Goal: Transaction & Acquisition: Purchase product/service

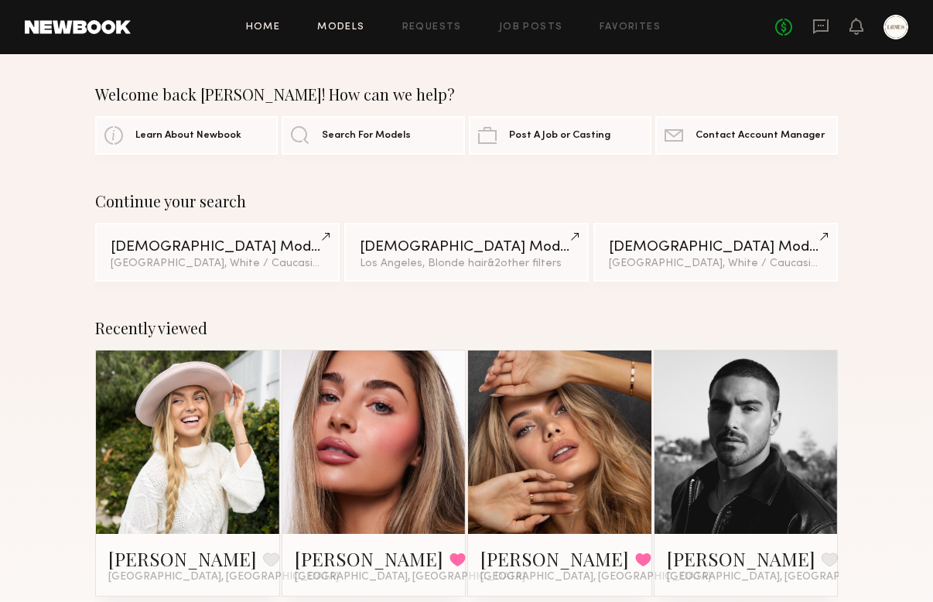
click at [343, 23] on link "Models" at bounding box center [340, 27] width 47 height 10
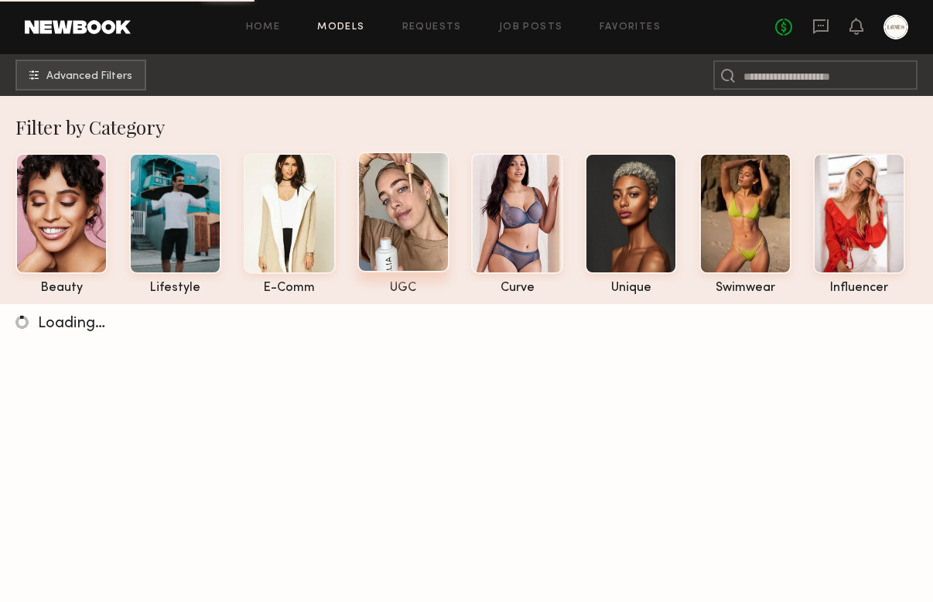
click at [411, 208] on div at bounding box center [403, 212] width 92 height 121
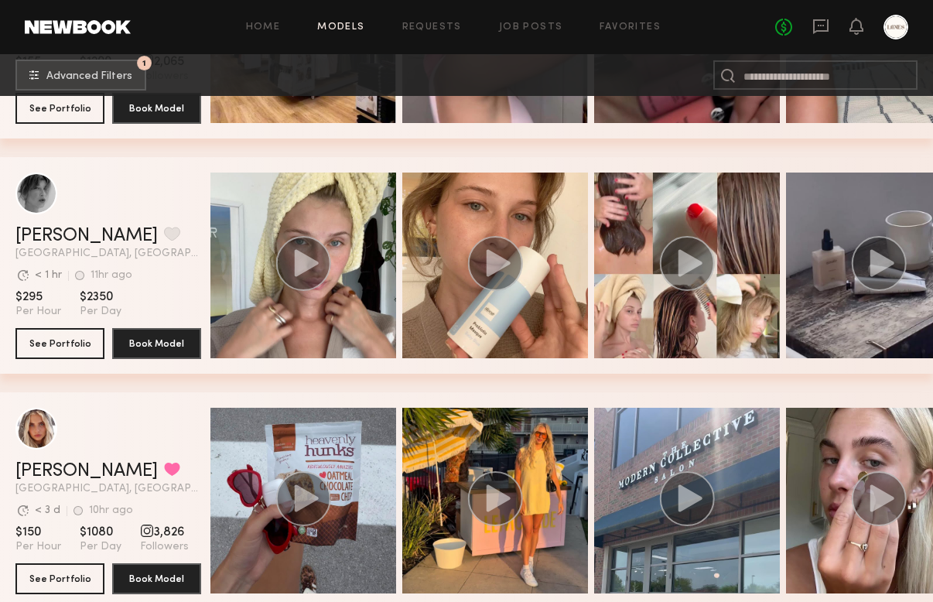
scroll to position [3832, 0]
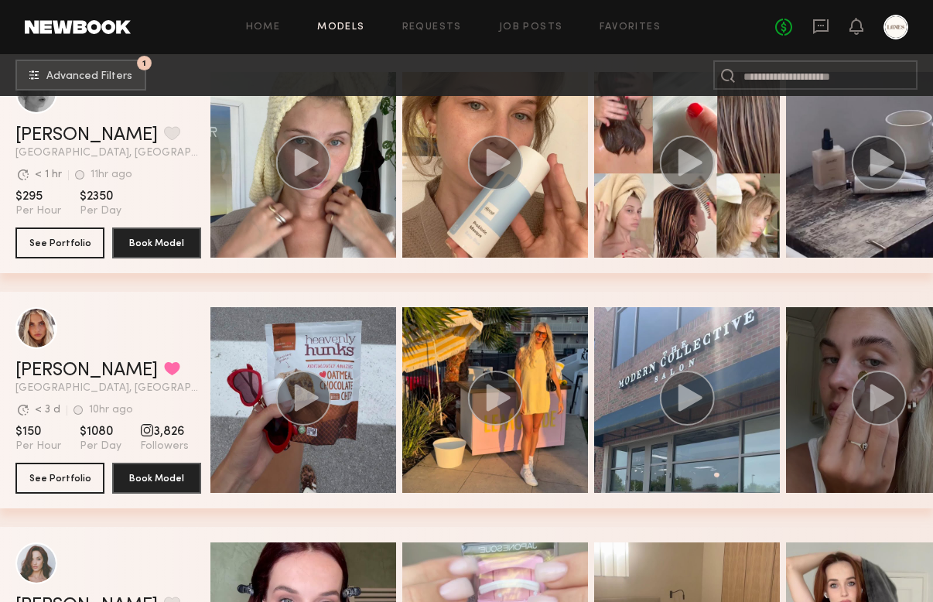
click at [883, 397] on icon "grid" at bounding box center [882, 397] width 24 height 27
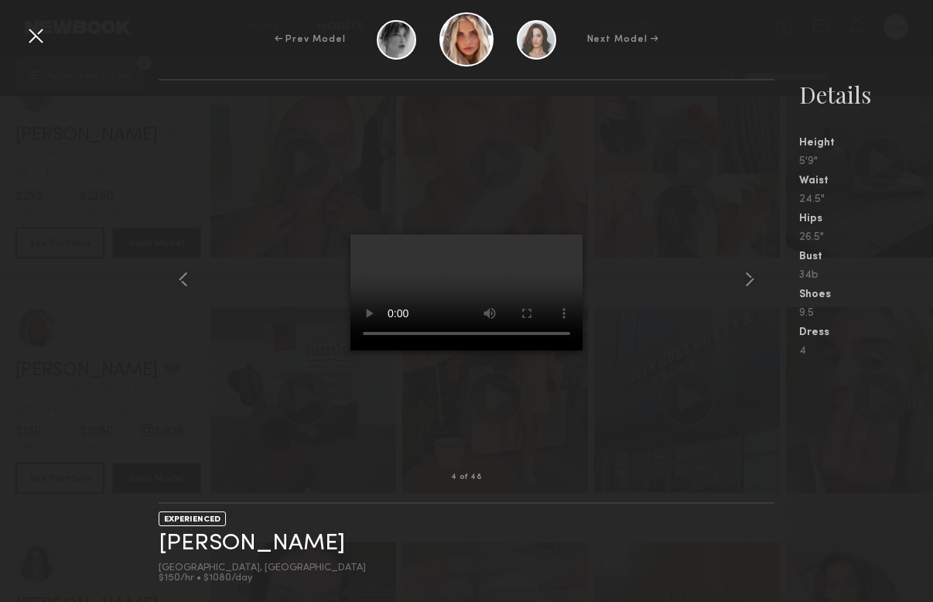
click at [34, 39] on div at bounding box center [35, 35] width 25 height 25
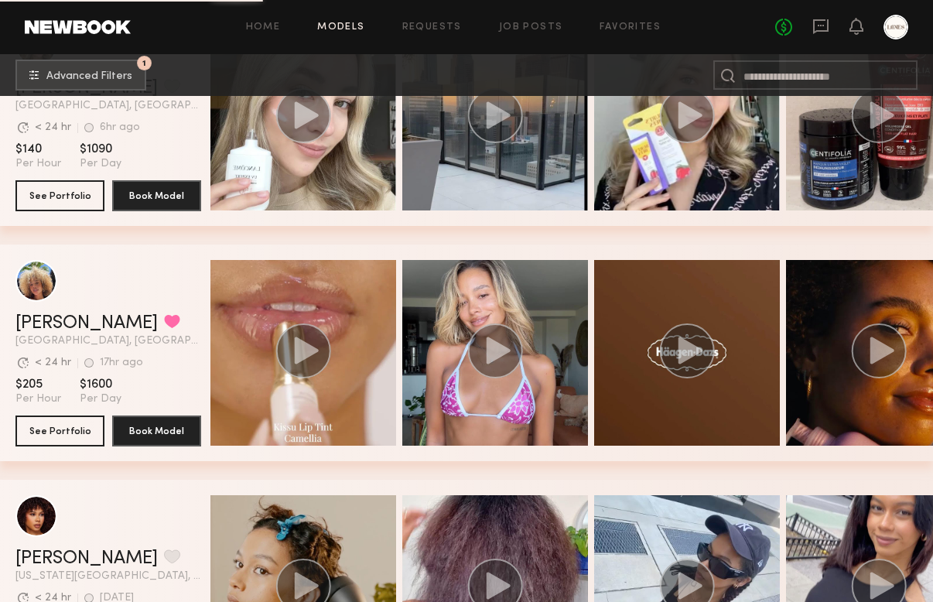
scroll to position [5147, 0]
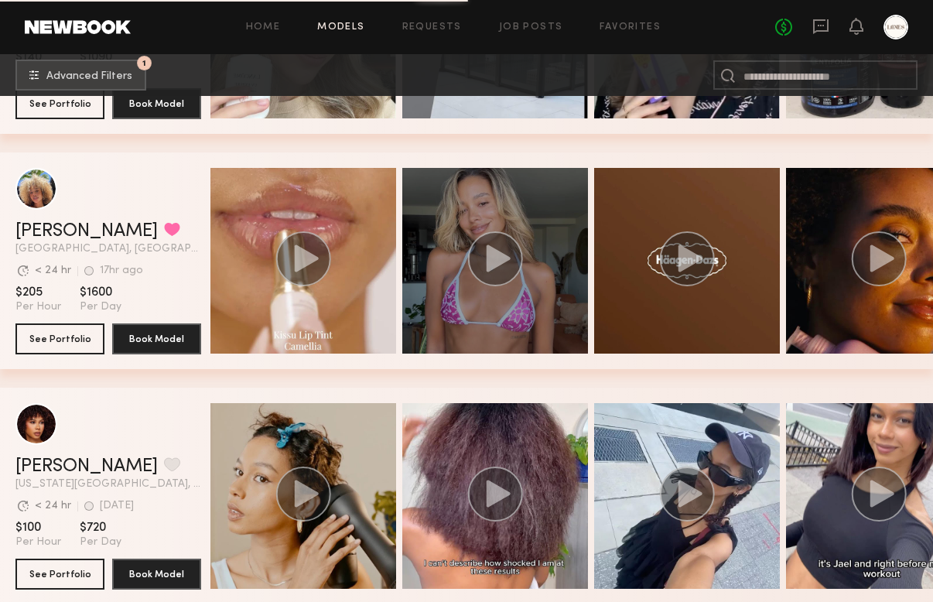
click at [496, 247] on circle "grid" at bounding box center [495, 258] width 55 height 55
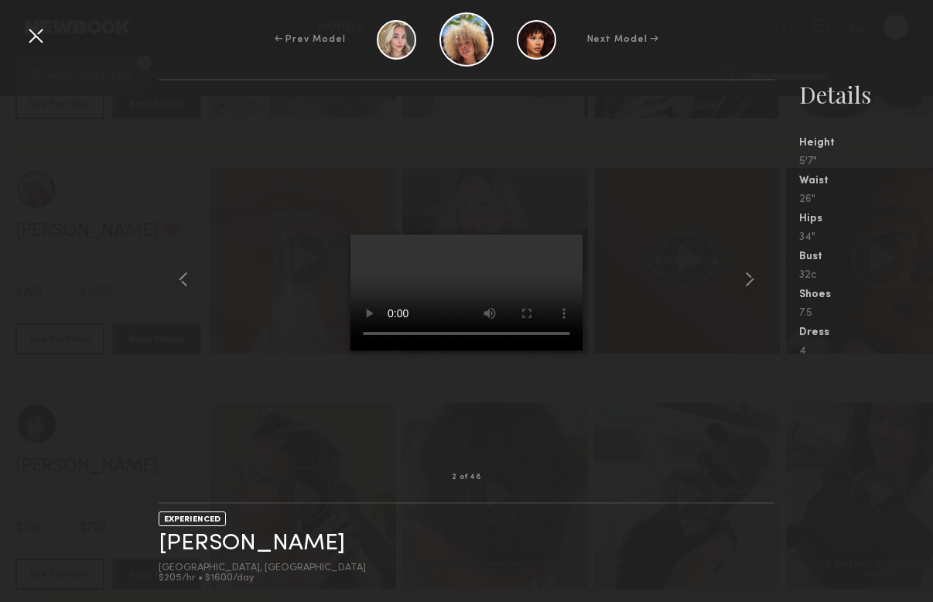
click at [36, 42] on div at bounding box center [35, 35] width 25 height 25
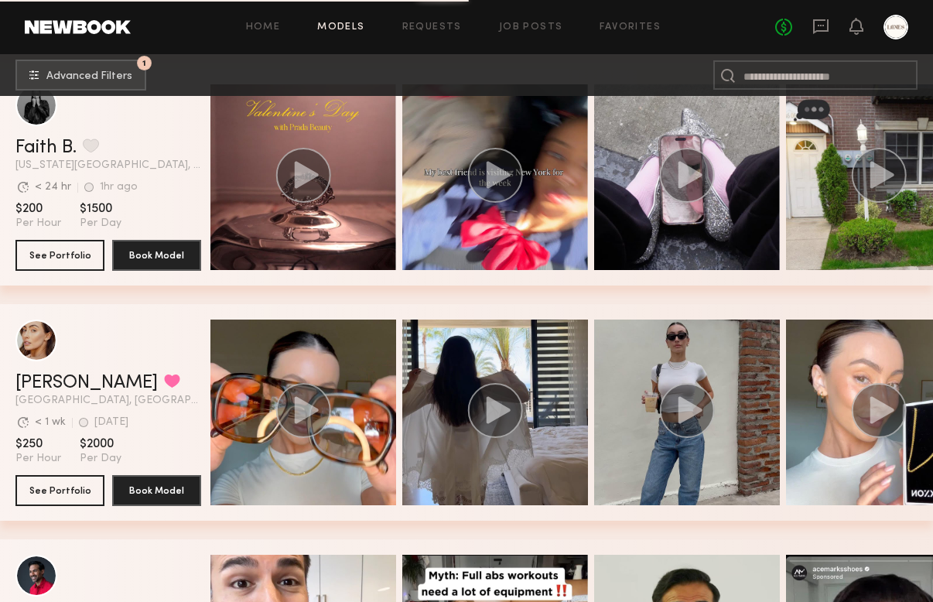
scroll to position [8138, 0]
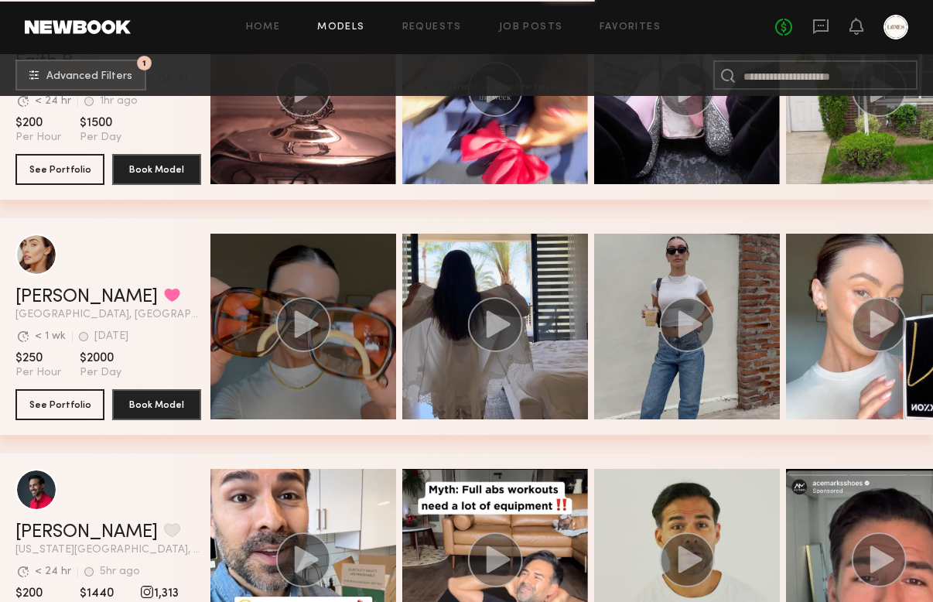
click at [310, 330] on icon "grid" at bounding box center [307, 323] width 24 height 27
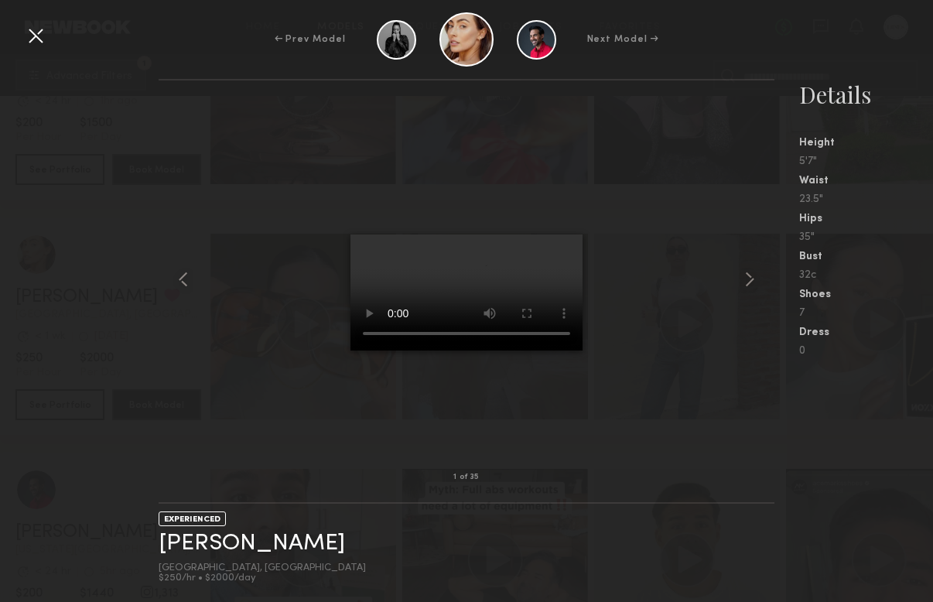
click at [32, 37] on div at bounding box center [35, 35] width 25 height 25
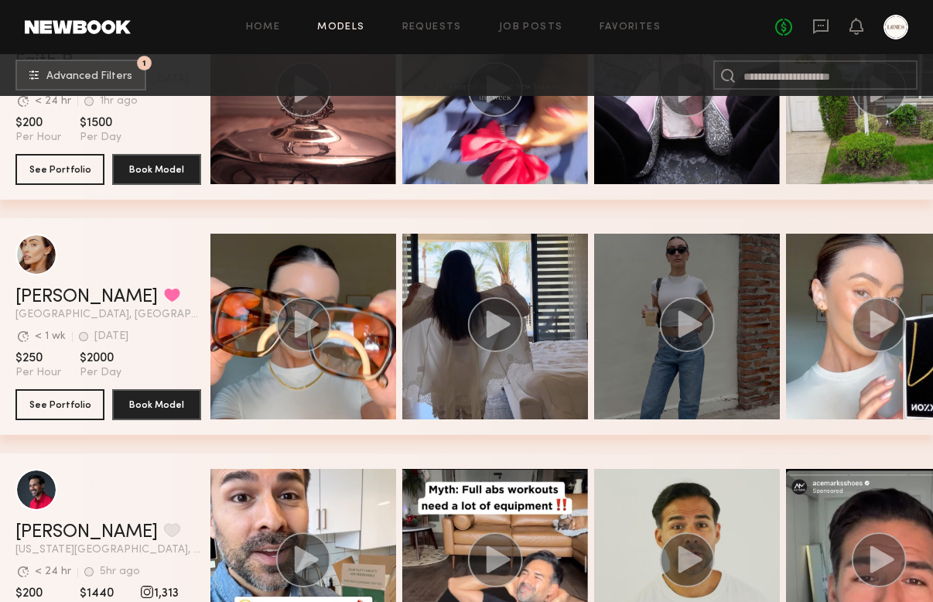
click at [712, 326] on circle "grid" at bounding box center [687, 324] width 55 height 55
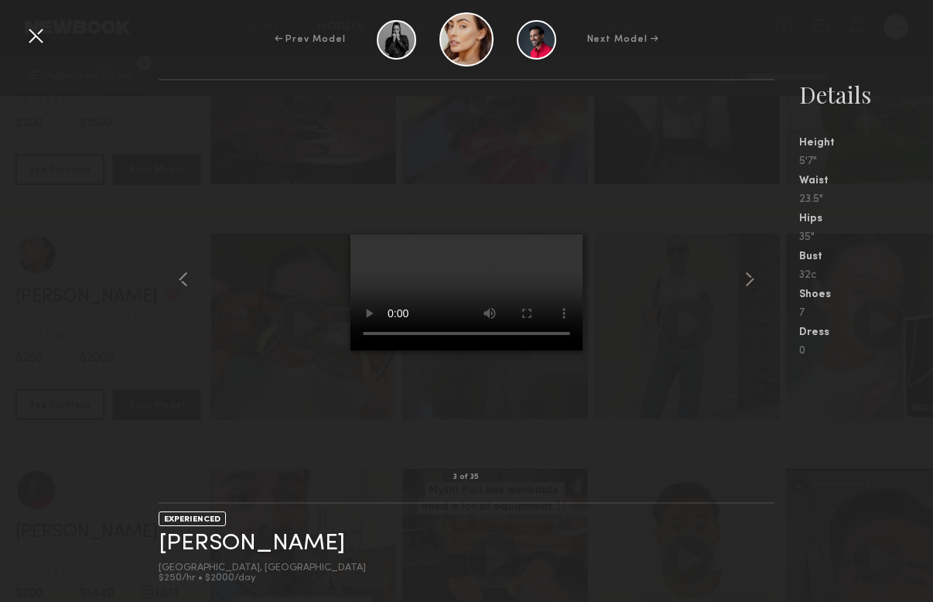
click at [28, 39] on div at bounding box center [35, 35] width 25 height 25
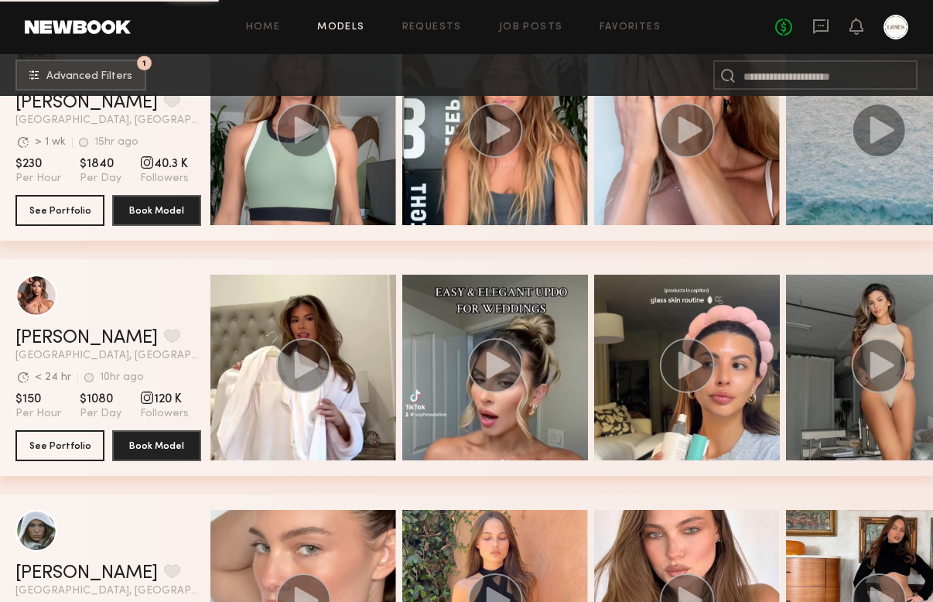
scroll to position [13595, 0]
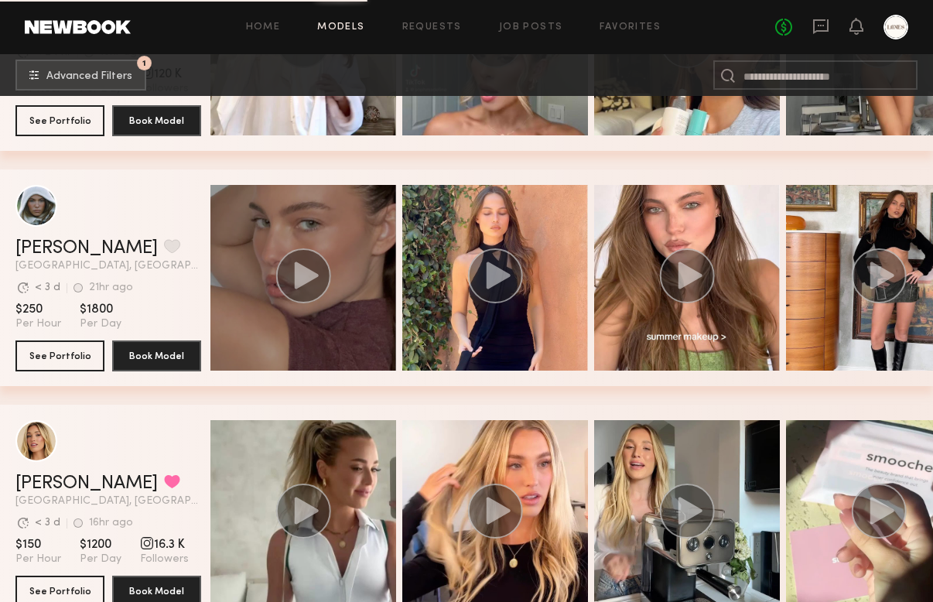
click at [298, 278] on icon "grid" at bounding box center [307, 274] width 24 height 27
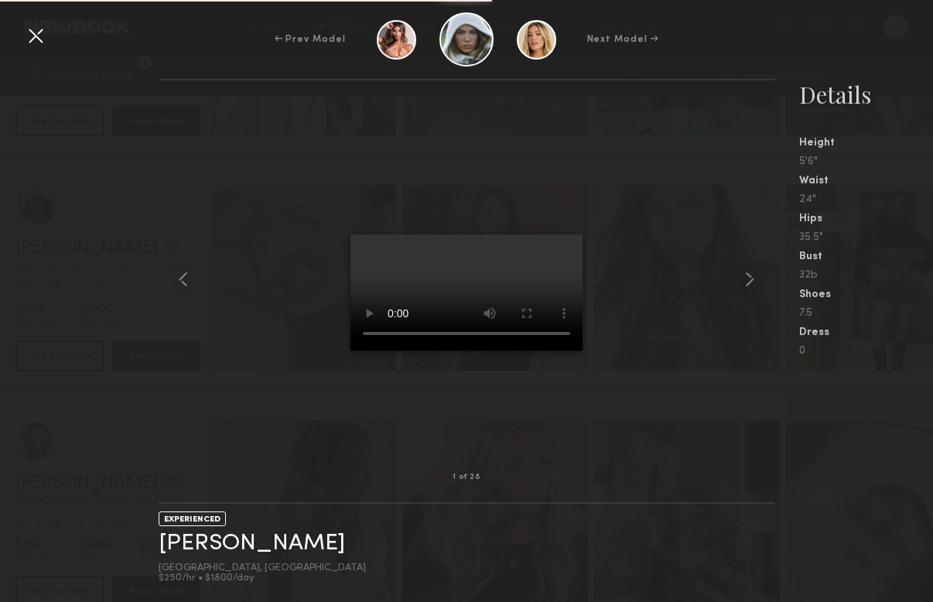
click at [32, 34] on div at bounding box center [35, 35] width 25 height 25
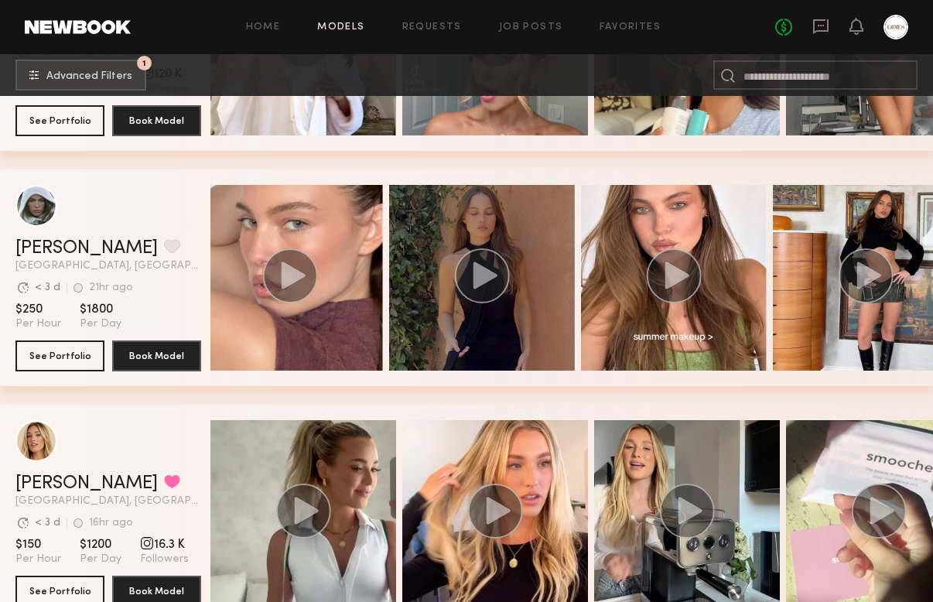
scroll to position [0, 0]
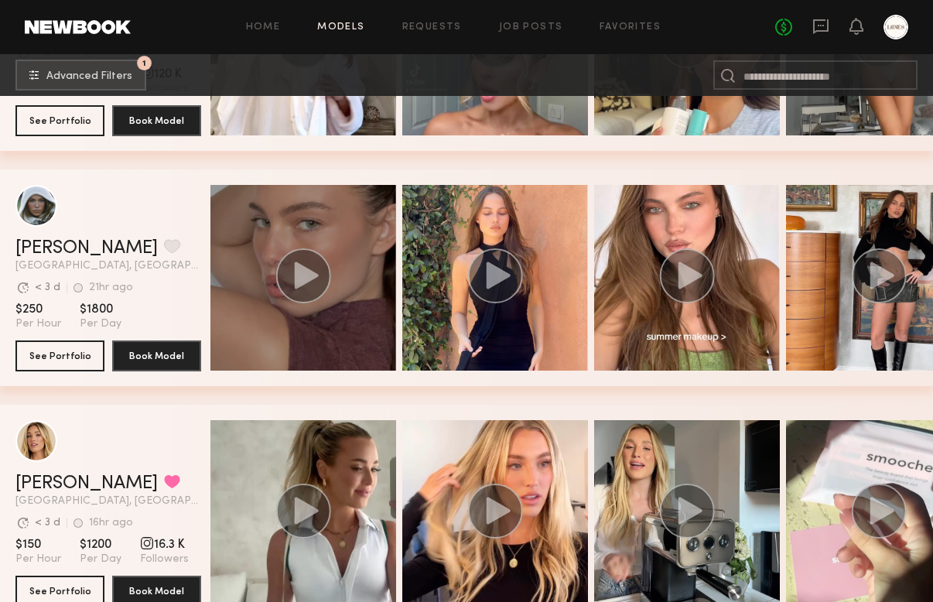
click at [296, 275] on icon "grid" at bounding box center [307, 274] width 24 height 27
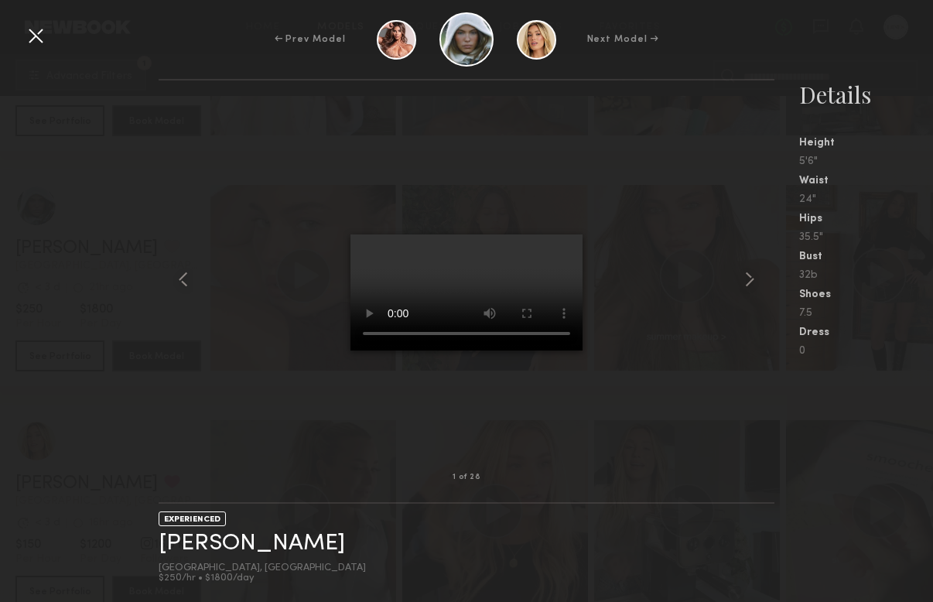
click at [33, 39] on div at bounding box center [35, 35] width 25 height 25
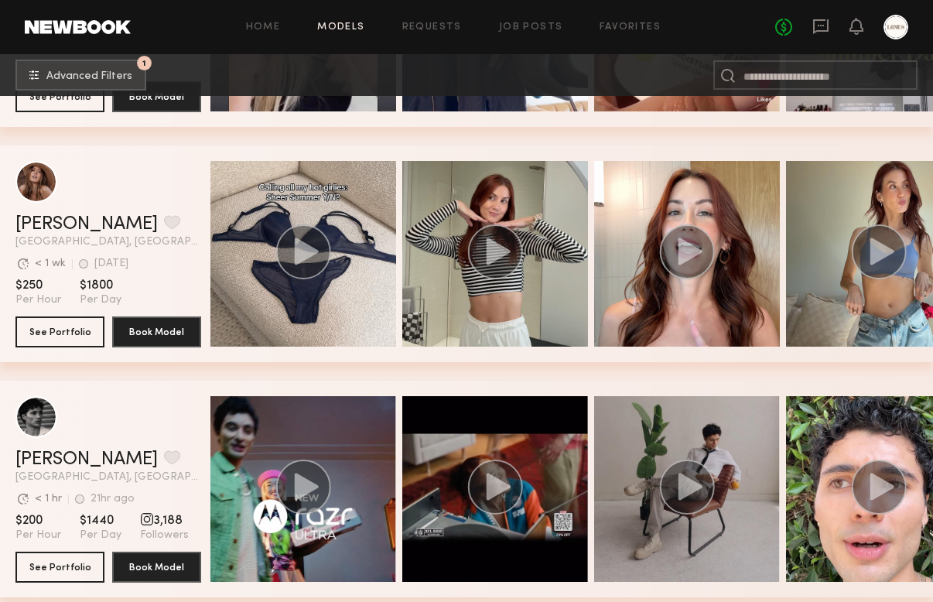
scroll to position [0, 54]
